Goal: Task Accomplishment & Management: Check status

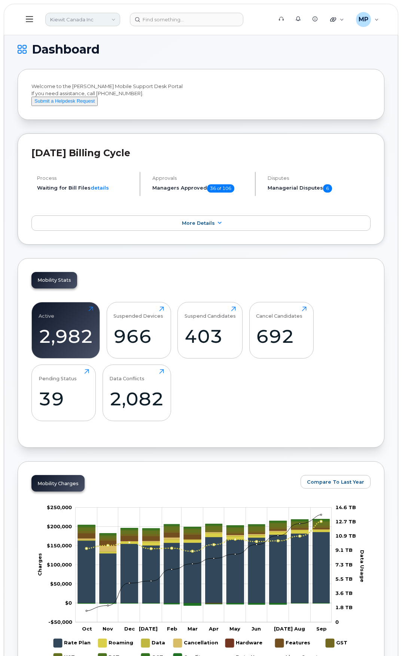
click at [104, 18] on link "Kiewit Canada Inc" at bounding box center [82, 19] width 75 height 13
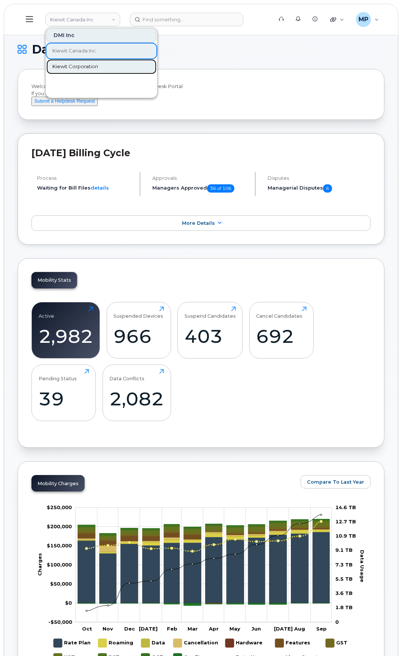
click at [88, 66] on span "Kiewit Corporation" at bounding box center [75, 66] width 46 height 7
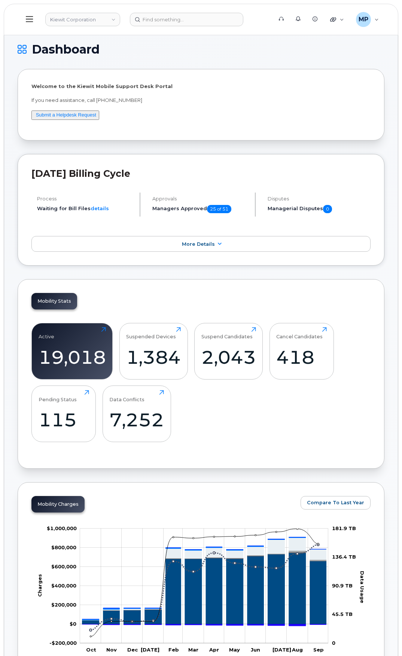
click at [31, 22] on icon at bounding box center [29, 19] width 7 height 8
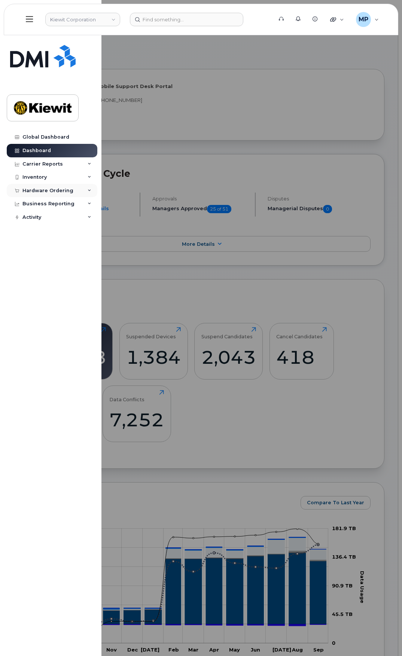
click at [40, 188] on div "Hardware Ordering" at bounding box center [47, 191] width 51 height 6
click at [40, 218] on div "Orders" at bounding box center [35, 218] width 18 height 7
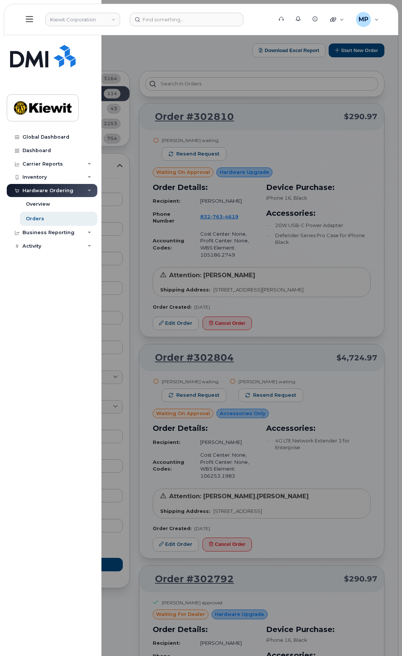
click at [138, 142] on div at bounding box center [201, 328] width 402 height 656
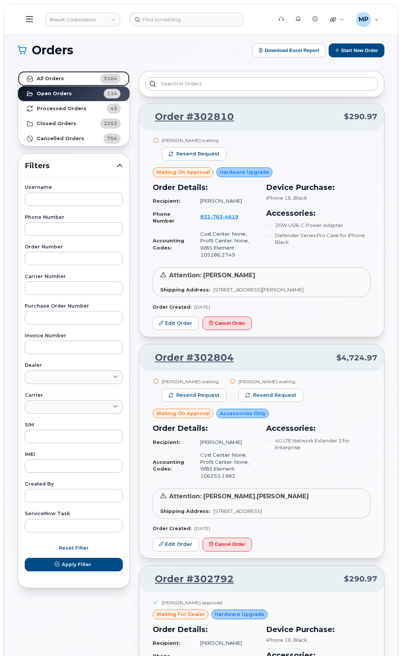
click at [94, 80] on link "All Orders 3164" at bounding box center [74, 78] width 112 height 15
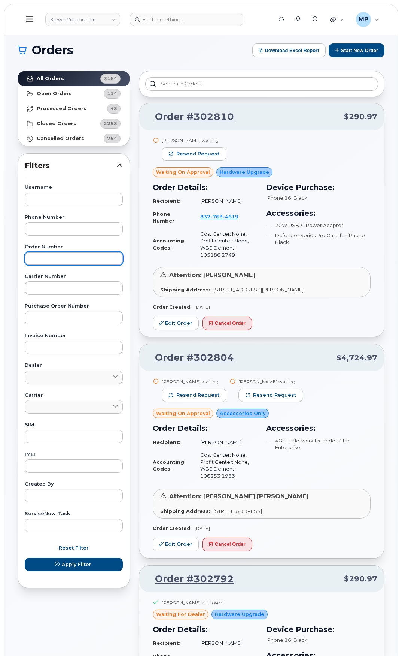
click at [61, 261] on input "text" at bounding box center [74, 258] width 98 height 13
paste input "302608"
click at [25, 558] on button "Apply Filter" at bounding box center [74, 564] width 98 height 13
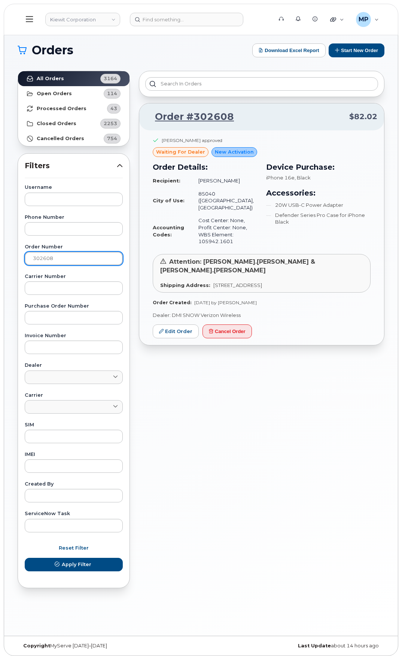
drag, startPoint x: 57, startPoint y: 259, endPoint x: 3, endPoint y: 258, distance: 54.7
click at [4, 258] on div "Kiewit Corporation Support Alerts Knowledge Base Quicklinks Suspend / Cancel De…" at bounding box center [201, 332] width 395 height 605
paste input "542"
click at [25, 558] on button "Apply Filter" at bounding box center [74, 564] width 98 height 13
drag, startPoint x: 47, startPoint y: 255, endPoint x: 0, endPoint y: 261, distance: 47.2
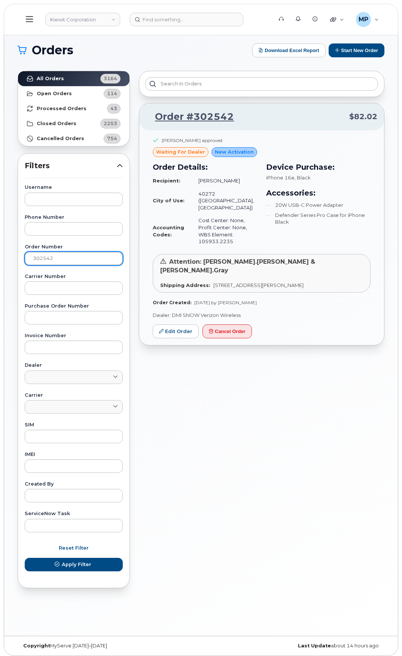
click at [24, 255] on div "Username Phone Number Order Number 302542 Carrier Number Purchase Order Number …" at bounding box center [74, 358] width 116 height 347
paste input "61"
click at [25, 558] on button "Apply Filter" at bounding box center [74, 564] width 98 height 13
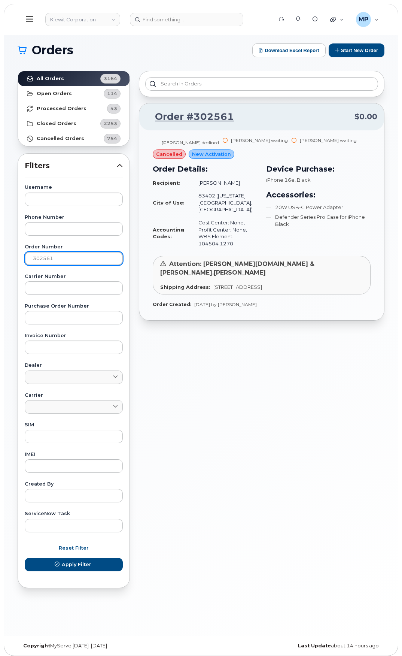
drag, startPoint x: 69, startPoint y: 259, endPoint x: -35, endPoint y: 256, distance: 103.8
click at [0, 256] on html "Kiewit Corporation Support Alerts Knowledge Base Quicklinks Suspend / Cancel De…" at bounding box center [201, 329] width 402 height 659
paste input "5"
click at [25, 558] on button "Apply Filter" at bounding box center [74, 564] width 98 height 13
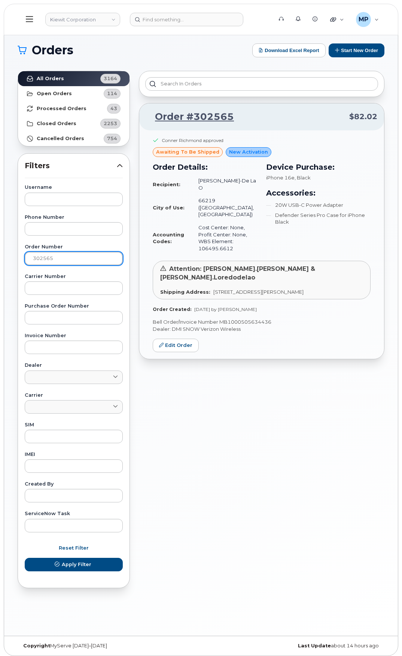
drag, startPoint x: 67, startPoint y: 262, endPoint x: 7, endPoint y: 256, distance: 61.0
click at [8, 256] on div "Orders Download Excel Report Start New Order All Orders 3164 Open Orders 114 Pr…" at bounding box center [201, 332] width 394 height 605
paste input "677"
type input "302677"
click at [25, 558] on button "Apply Filter" at bounding box center [74, 564] width 98 height 13
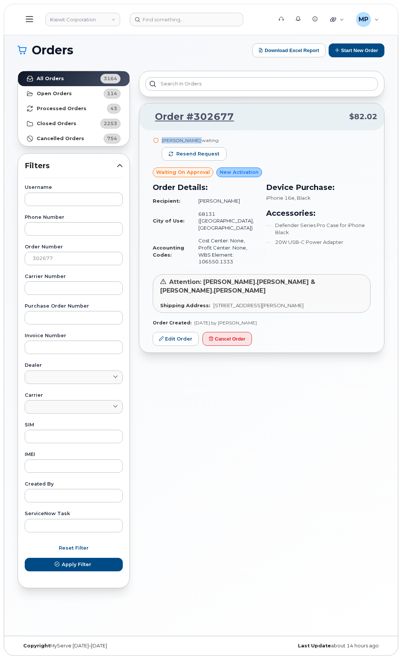
drag, startPoint x: 192, startPoint y: 140, endPoint x: 163, endPoint y: 140, distance: 30.0
click at [163, 140] on div "[PERSON_NAME] waiting" at bounding box center [194, 140] width 65 height 6
copy div "Jason Cottrell"
click at [84, 22] on link "Kiewit Corporation" at bounding box center [82, 19] width 75 height 13
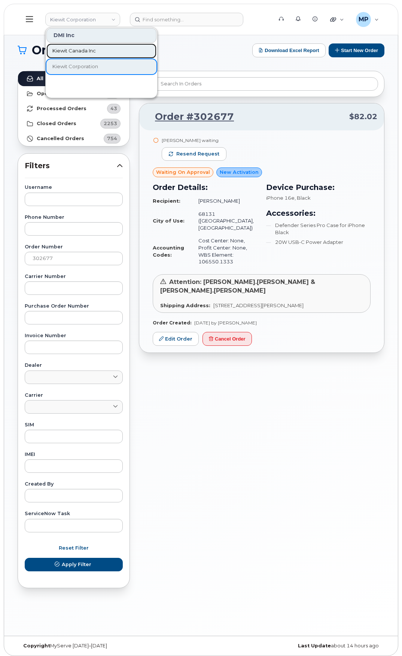
click at [85, 49] on span "Kiewit Canada Inc" at bounding box center [73, 50] width 43 height 7
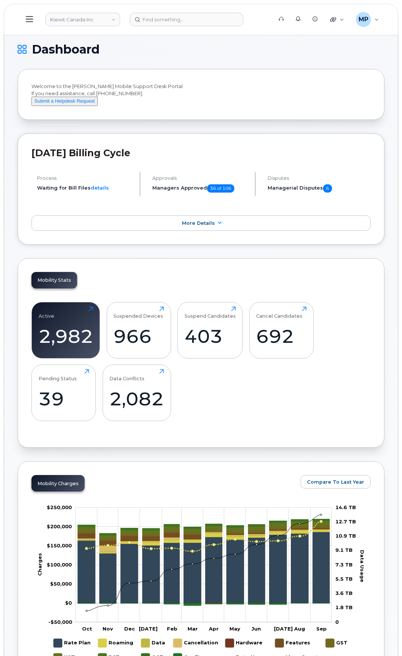
click at [27, 21] on icon at bounding box center [29, 19] width 7 height 8
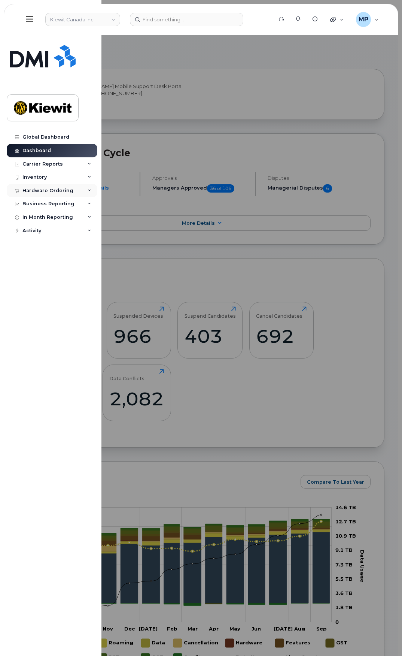
click at [37, 188] on div "Hardware Ordering" at bounding box center [47, 191] width 51 height 6
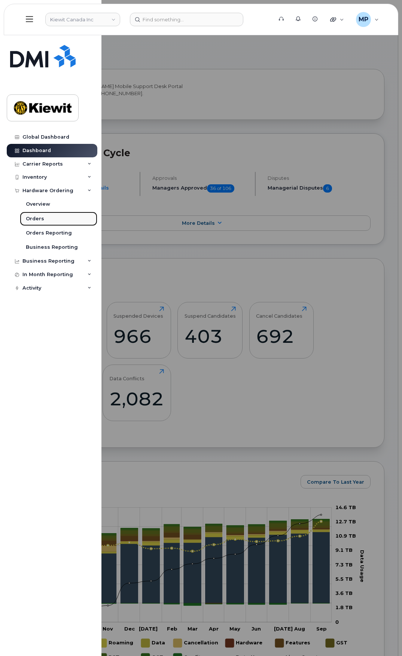
click at [48, 221] on link "Orders" at bounding box center [59, 219] width 78 height 14
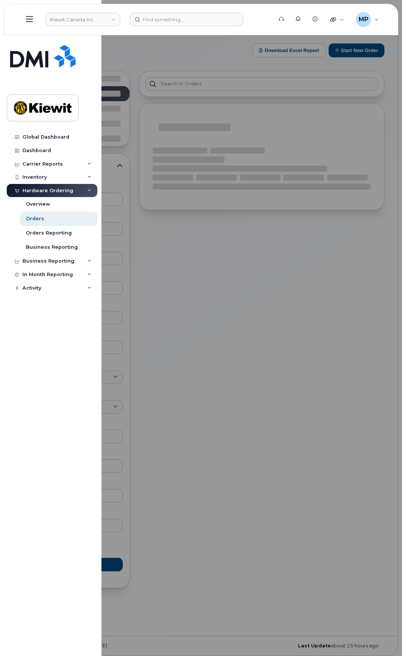
click at [170, 282] on div at bounding box center [201, 328] width 402 height 656
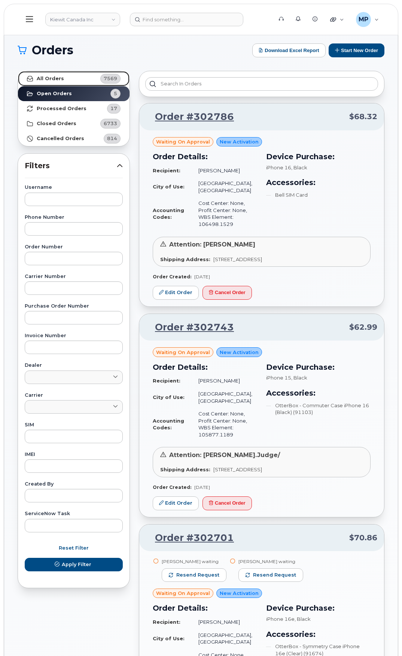
click at [92, 83] on link "All Orders 7569" at bounding box center [74, 78] width 112 height 15
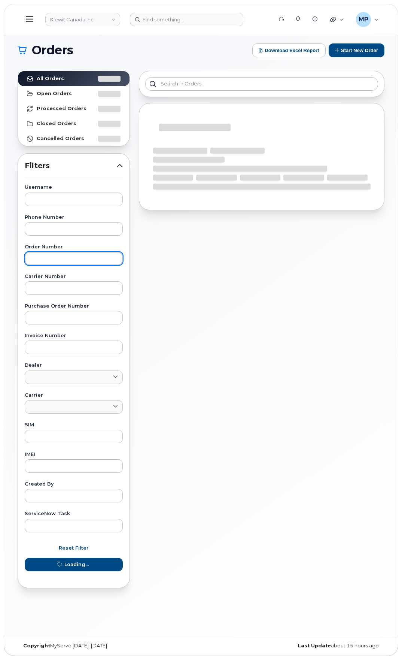
click at [48, 259] on input "text" at bounding box center [74, 258] width 98 height 13
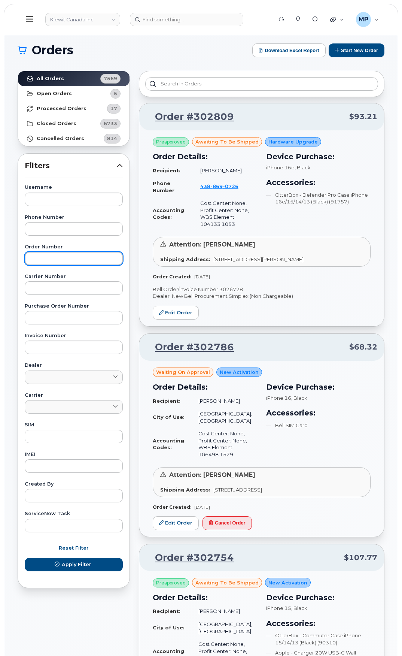
paste input "302566"
type input "302566"
click at [25, 558] on button "Apply Filter" at bounding box center [74, 564] width 98 height 13
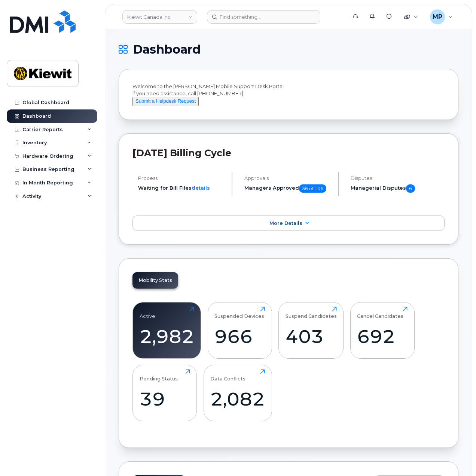
click at [164, 24] on div "Kiewit Canada Inc" at bounding box center [160, 16] width 82 height 15
click at [181, 14] on link "Kiewit Canada Inc" at bounding box center [159, 16] width 75 height 13
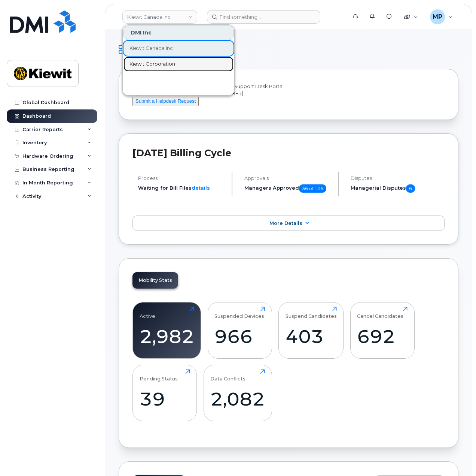
drag, startPoint x: 144, startPoint y: 60, endPoint x: 174, endPoint y: 91, distance: 43.4
click at [144, 60] on span "Kiewit Corporation" at bounding box center [153, 63] width 46 height 7
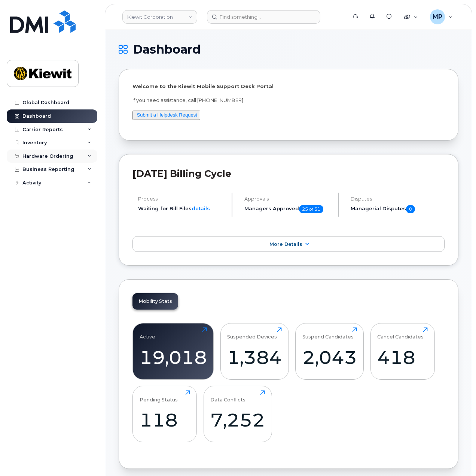
click at [46, 155] on div "Hardware Ordering" at bounding box center [47, 156] width 51 height 6
click at [41, 184] on div "Orders" at bounding box center [35, 184] width 18 height 7
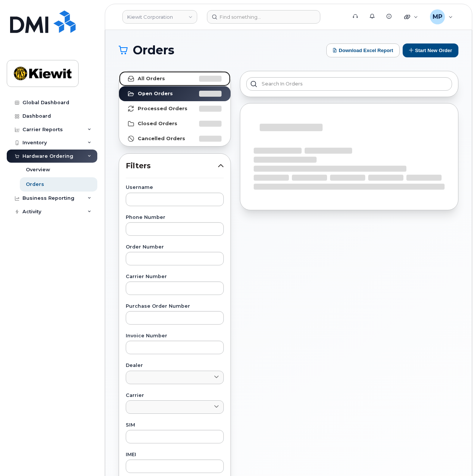
click at [152, 77] on strong "All Orders" at bounding box center [151, 79] width 27 height 6
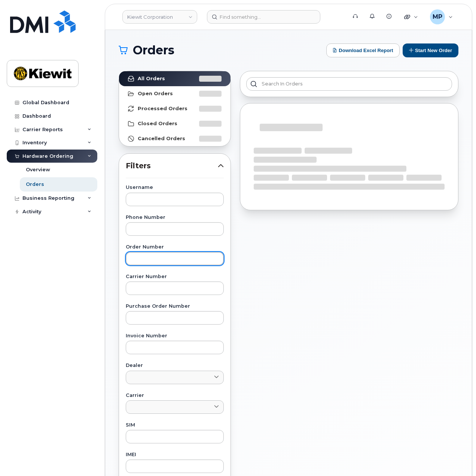
click at [157, 259] on input "text" at bounding box center [175, 258] width 98 height 13
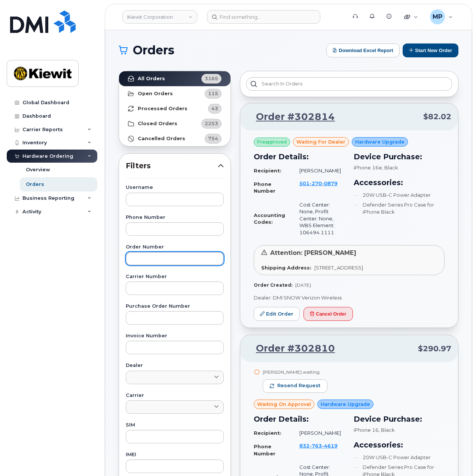
paste input "302677"
type input "302677"
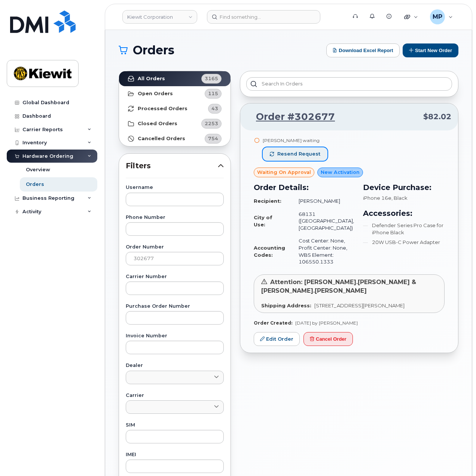
click at [303, 156] on span "Resend request" at bounding box center [298, 154] width 43 height 7
